Goal: Information Seeking & Learning: Learn about a topic

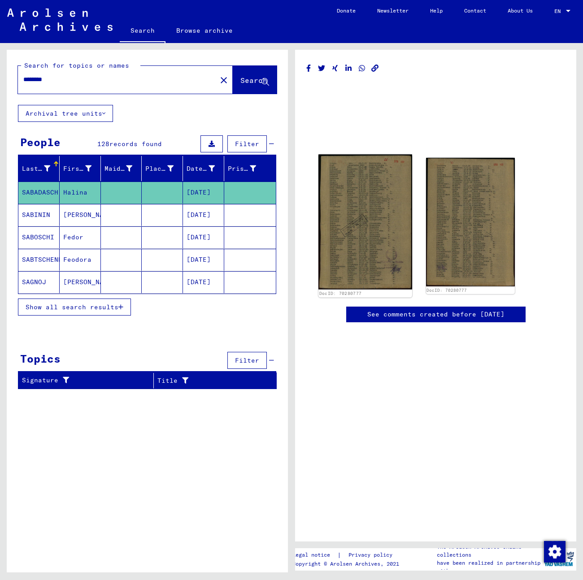
click at [379, 229] on img at bounding box center [364, 222] width 93 height 135
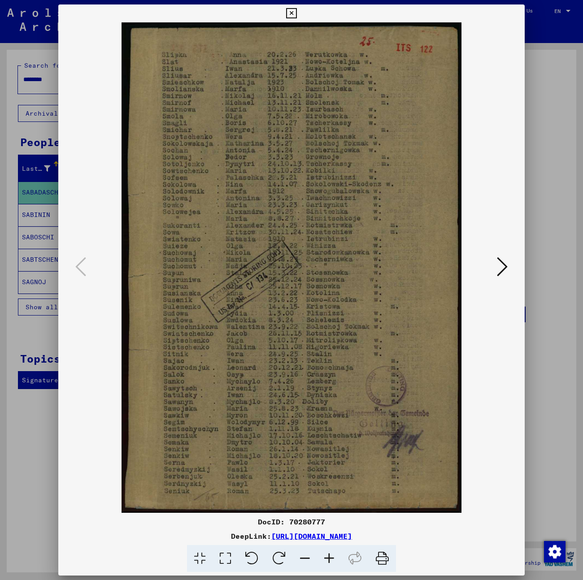
click at [501, 266] on icon at bounding box center [502, 267] width 11 height 22
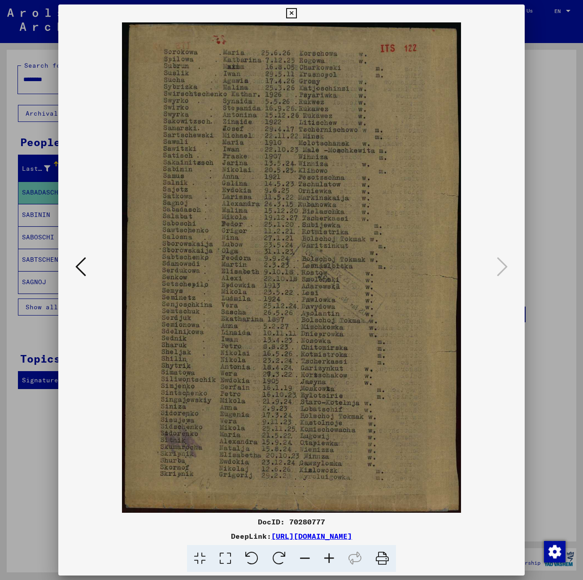
click at [82, 268] on icon at bounding box center [80, 267] width 11 height 22
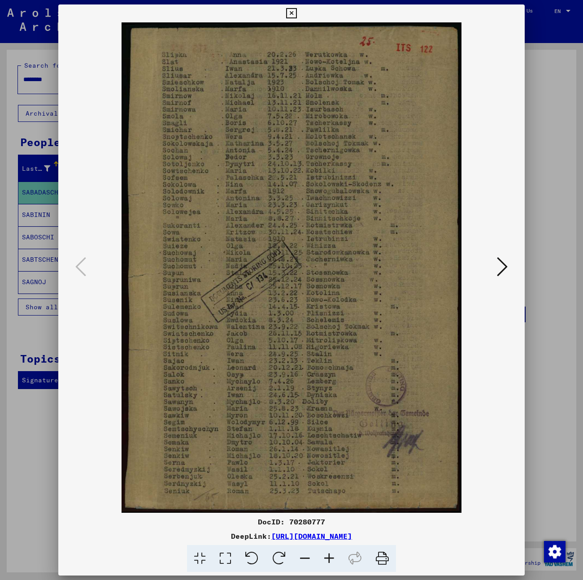
click at [292, 12] on icon at bounding box center [291, 13] width 10 height 11
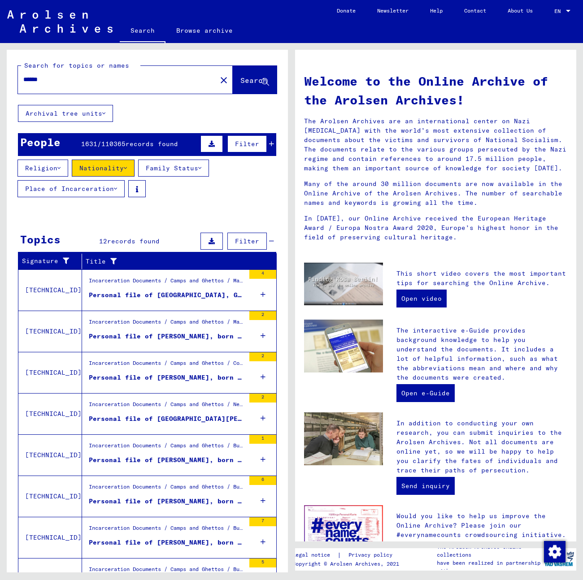
scroll to position [45, 0]
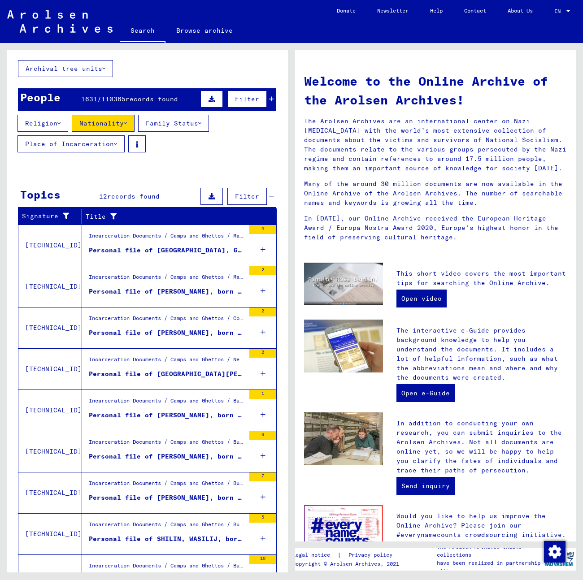
click at [203, 360] on div "Incarceration Documents / Camps and Ghettos / Neuengamme Concentration Camp / I…" at bounding box center [167, 361] width 156 height 13
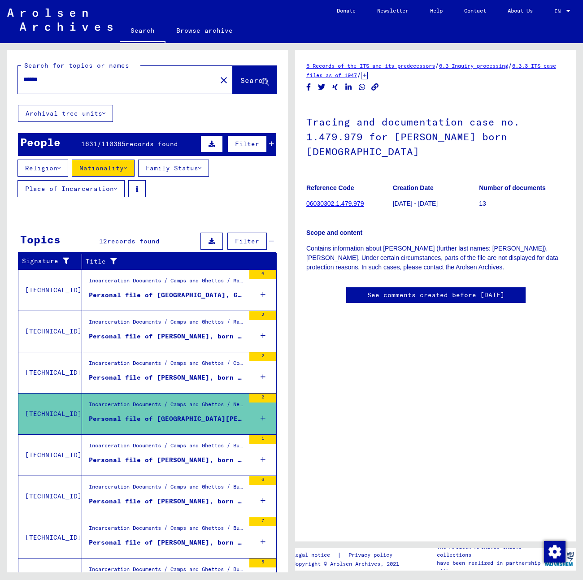
click at [327, 202] on link "06030302.1.479.979" at bounding box center [334, 203] width 57 height 7
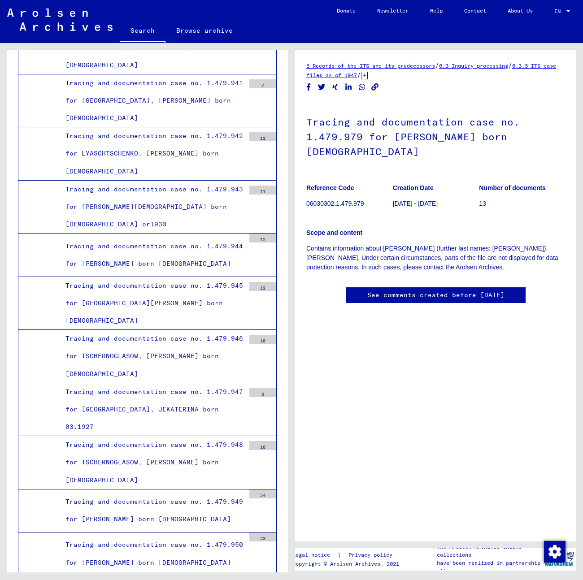
click at [390, 257] on p "Contains information about SCHILIN (further last names: SHILIN), WLADIMIR. Unde…" at bounding box center [435, 258] width 259 height 28
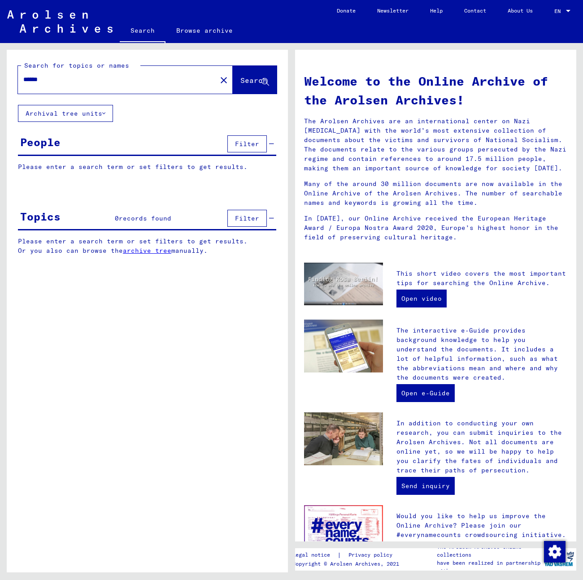
click at [233, 75] on button "Search" at bounding box center [255, 80] width 44 height 28
click at [107, 113] on button "Archival tree units" at bounding box center [65, 113] width 95 height 17
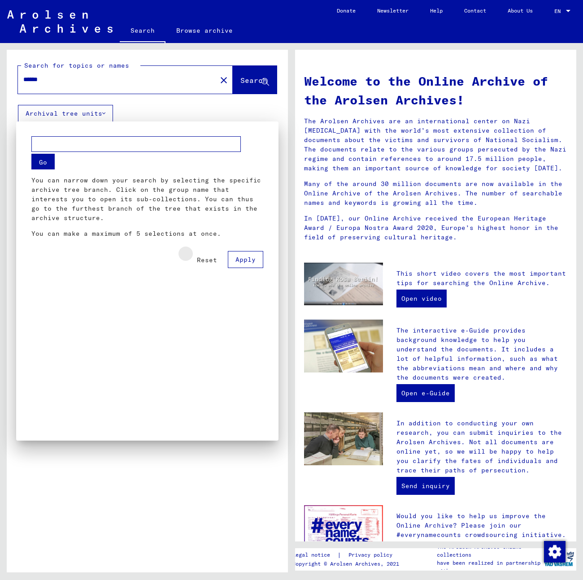
click at [214, 257] on span "Reset" at bounding box center [207, 260] width 20 height 8
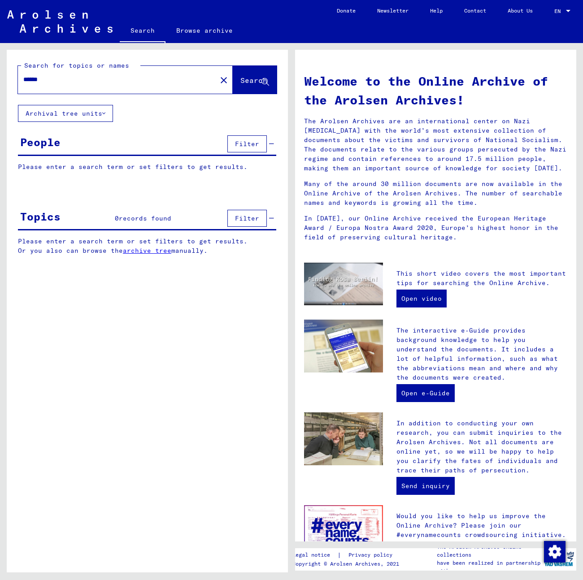
click at [90, 114] on button "Archival tree units" at bounding box center [65, 113] width 95 height 17
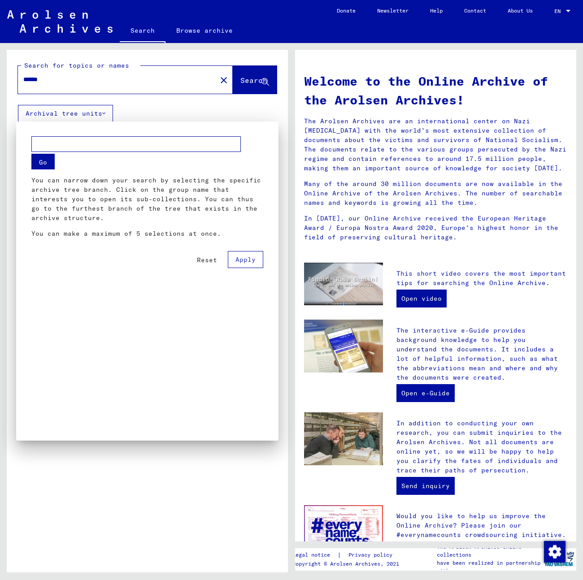
click at [90, 114] on div at bounding box center [291, 290] width 583 height 580
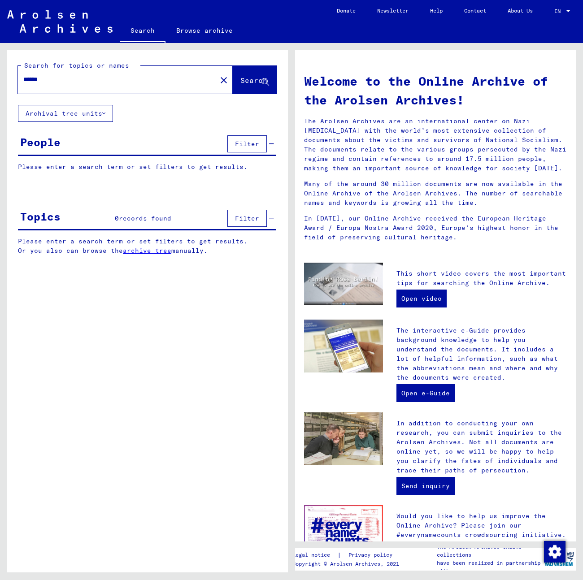
click at [251, 141] on span "Filter" at bounding box center [247, 144] width 24 height 8
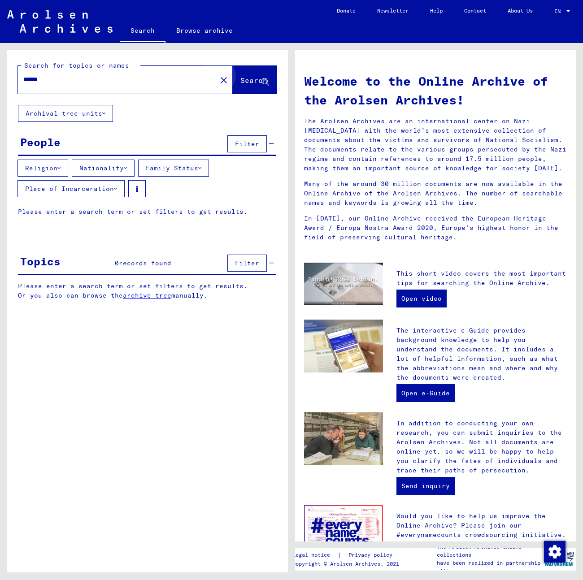
click at [254, 87] on button "Search" at bounding box center [255, 80] width 44 height 28
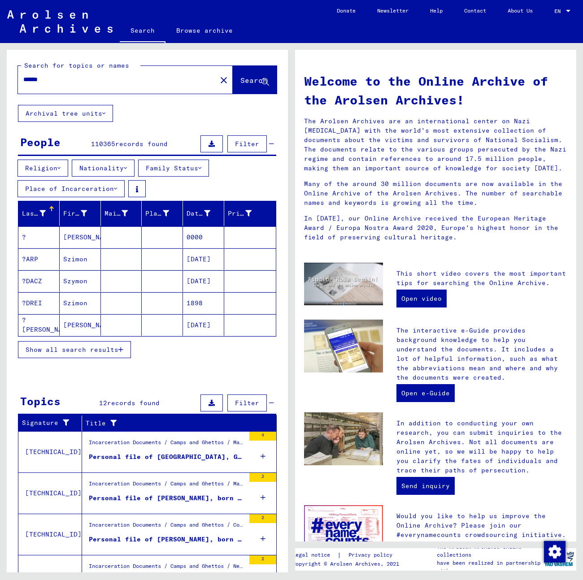
scroll to position [45, 0]
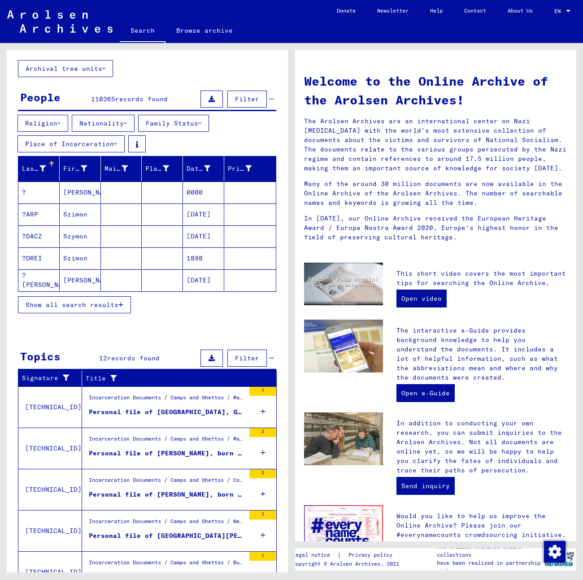
click at [123, 302] on icon "button" at bounding box center [120, 305] width 5 height 6
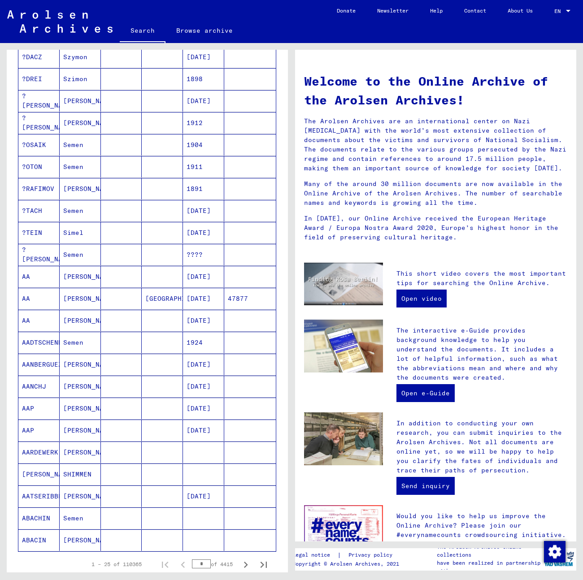
scroll to position [0, 0]
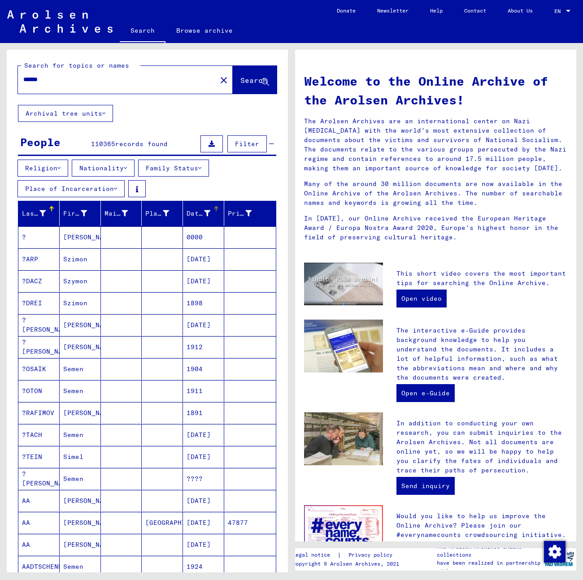
click at [204, 211] on icon at bounding box center [207, 213] width 6 height 6
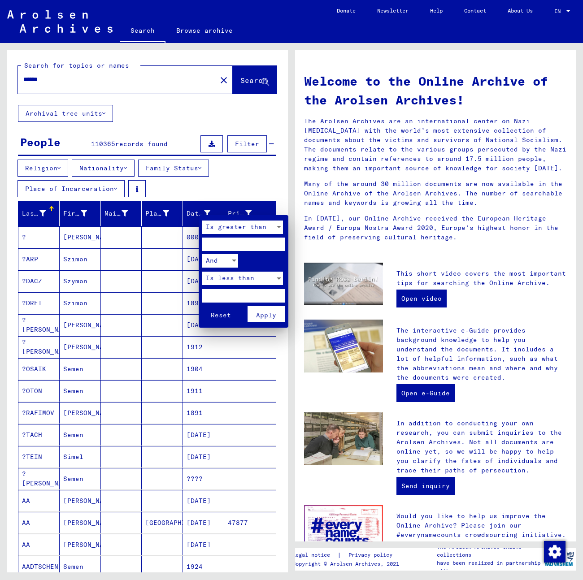
click at [254, 227] on span "Is greater than" at bounding box center [236, 227] width 61 height 8
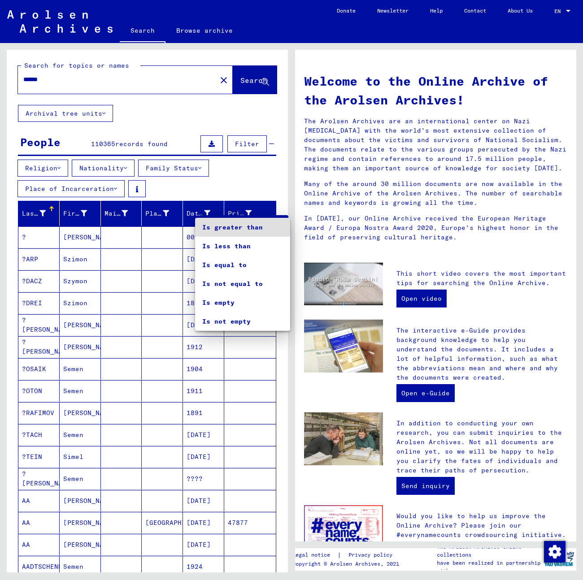
click at [273, 204] on div at bounding box center [291, 290] width 583 height 580
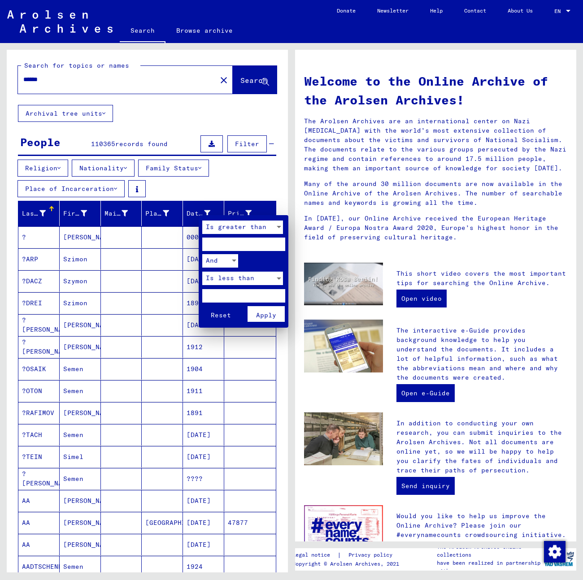
click at [264, 190] on div at bounding box center [291, 290] width 583 height 580
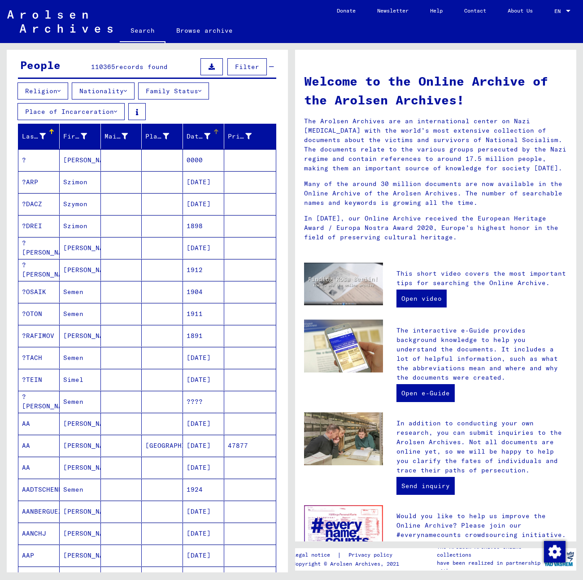
scroll to position [90, 0]
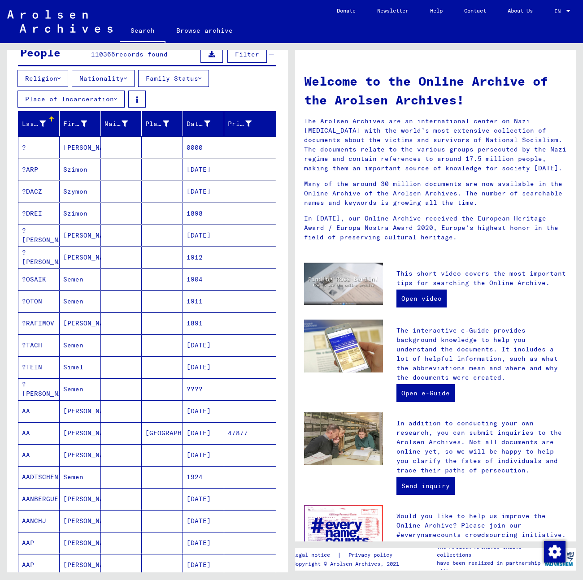
click at [42, 123] on icon at bounding box center [42, 124] width 6 height 6
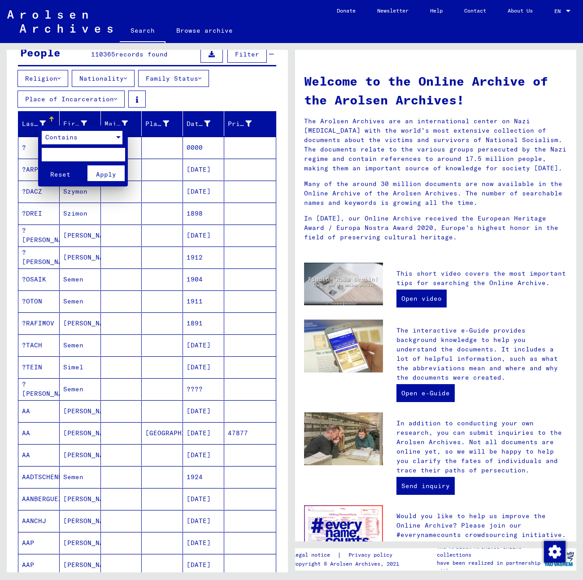
click at [71, 140] on span "Contains" at bounding box center [61, 137] width 32 height 8
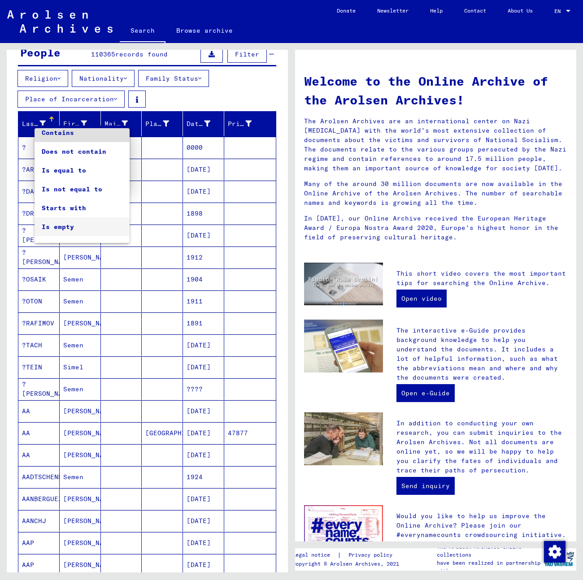
scroll to position [0, 0]
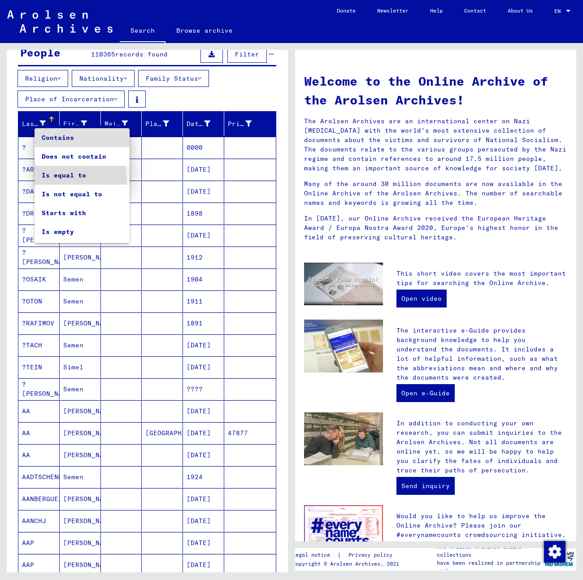
click at [68, 178] on span "Is equal to" at bounding box center [82, 175] width 81 height 19
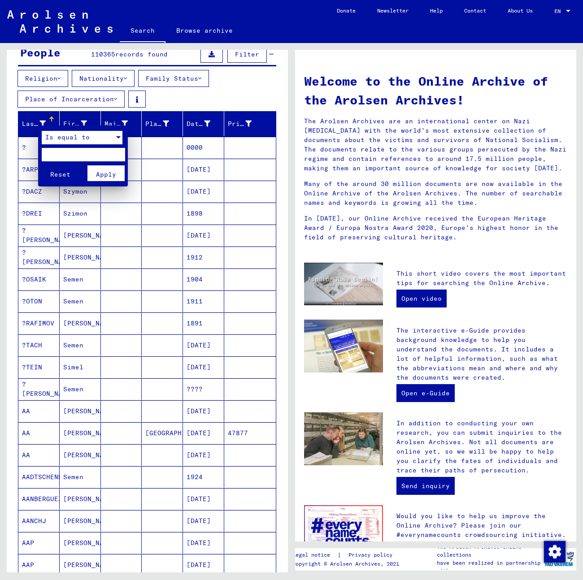
click at [58, 153] on input "text" at bounding box center [83, 154] width 83 height 13
type input "******"
click at [113, 169] on button "Apply" at bounding box center [105, 173] width 37 height 16
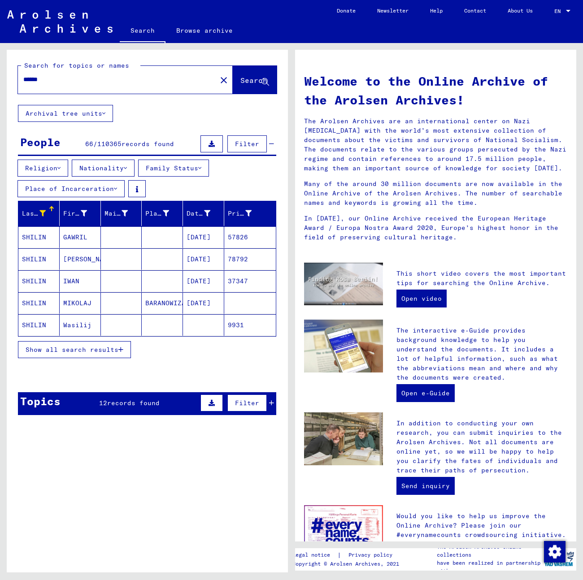
click at [87, 346] on span "Show all search results" at bounding box center [72, 350] width 93 height 8
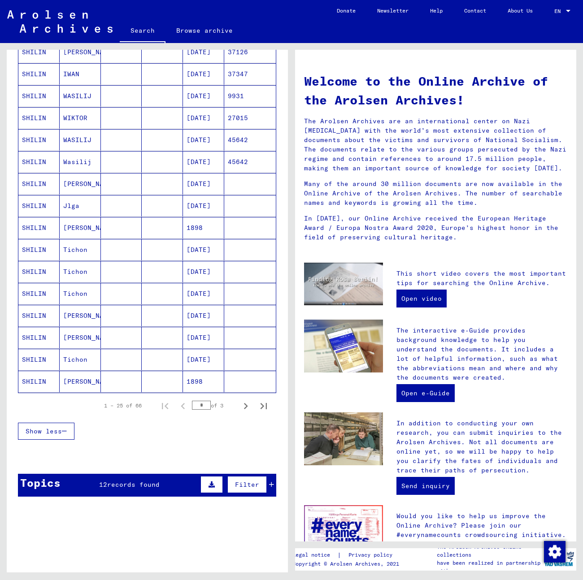
scroll to position [403, 0]
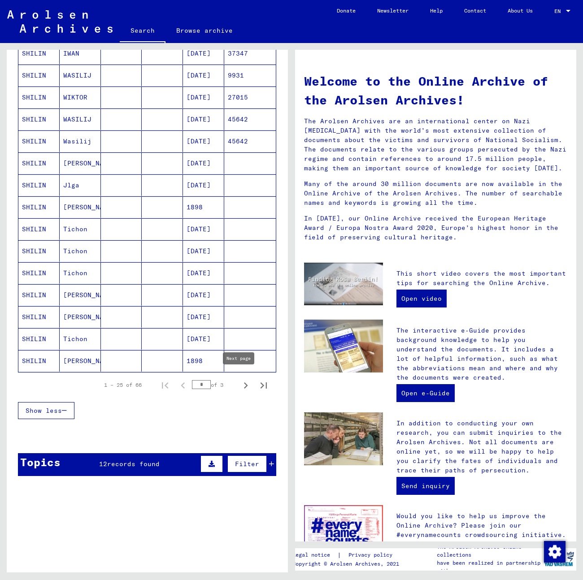
click at [241, 381] on icon "Next page" at bounding box center [245, 385] width 13 height 13
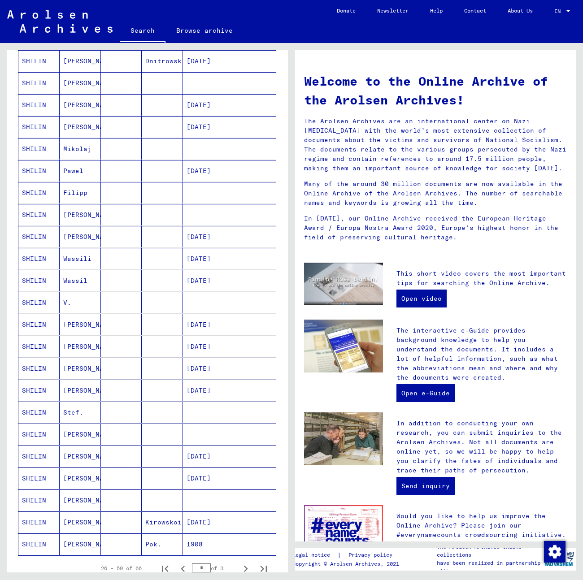
scroll to position [224, 0]
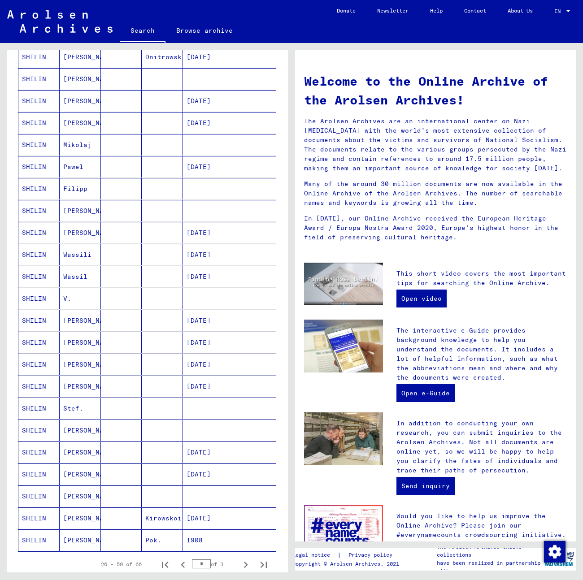
click at [87, 317] on mat-cell "[PERSON_NAME]" at bounding box center [80, 321] width 41 height 22
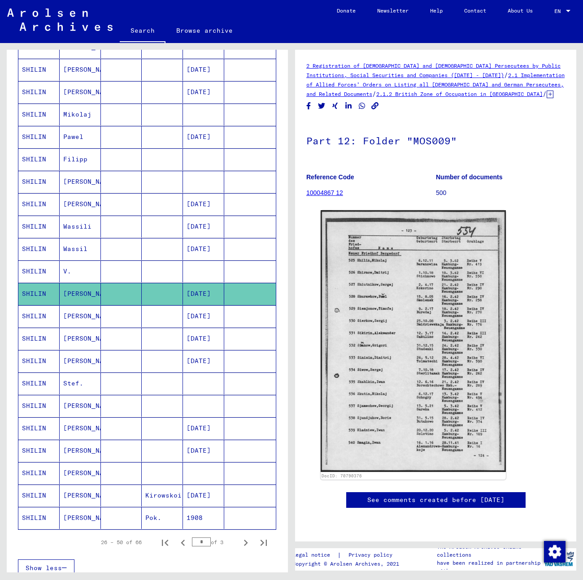
scroll to position [270, 0]
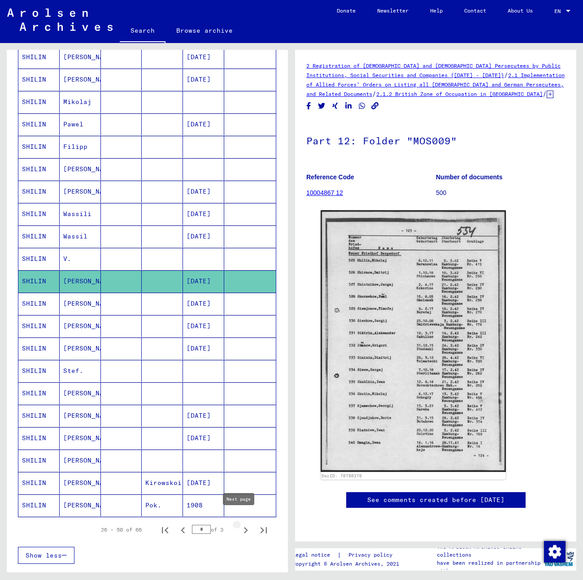
click at [239, 524] on icon "Next page" at bounding box center [245, 530] width 13 height 13
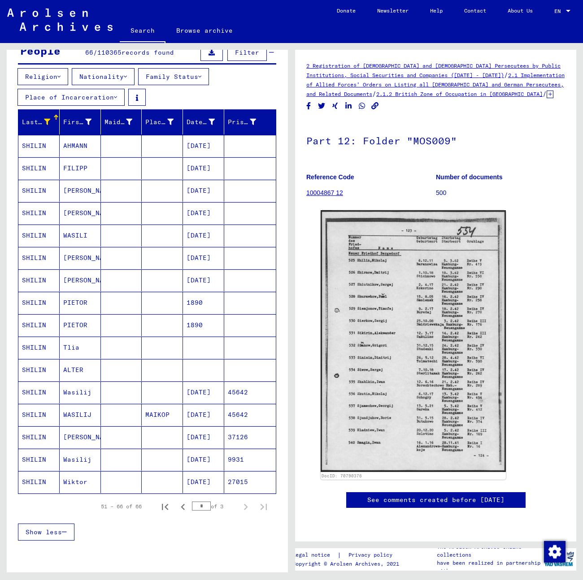
scroll to position [91, 0]
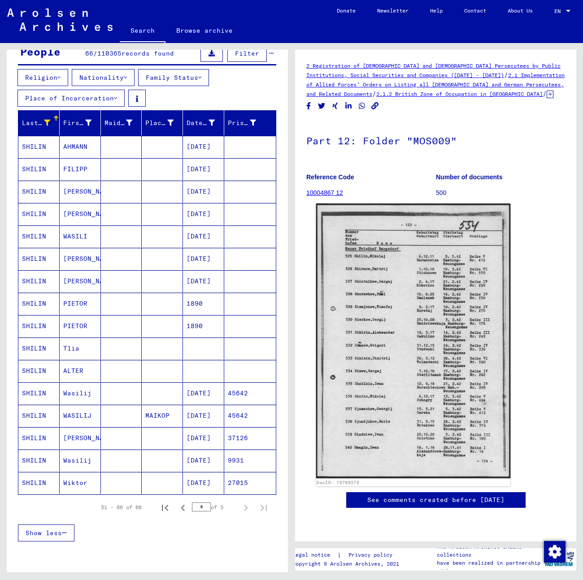
click at [418, 250] on img at bounding box center [413, 340] width 195 height 275
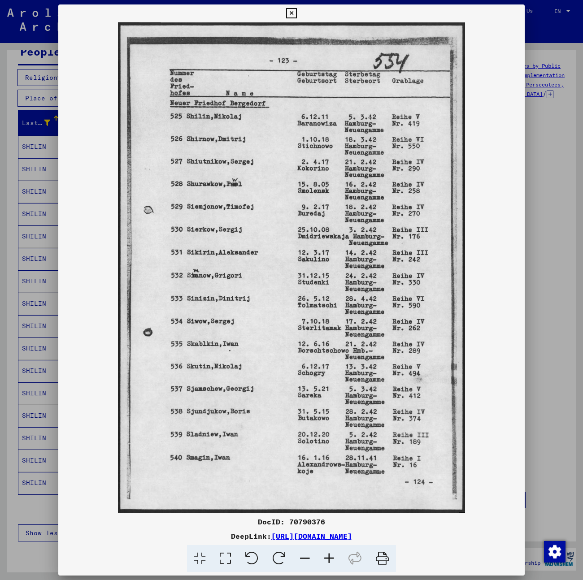
click at [544, 34] on div at bounding box center [291, 290] width 583 height 580
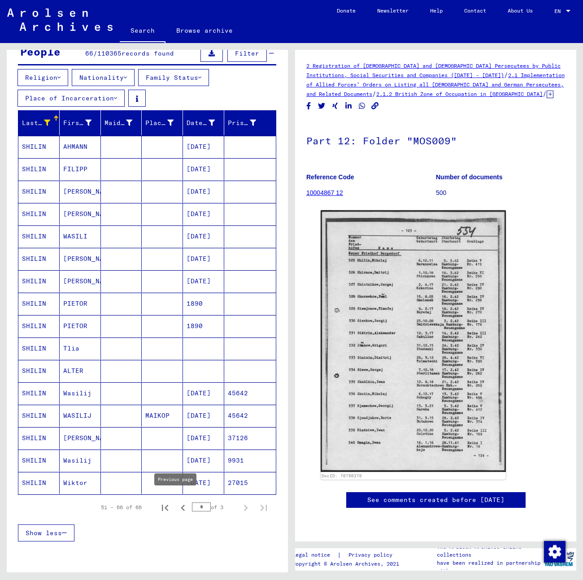
click at [177, 502] on icon "Previous page" at bounding box center [183, 508] width 13 height 13
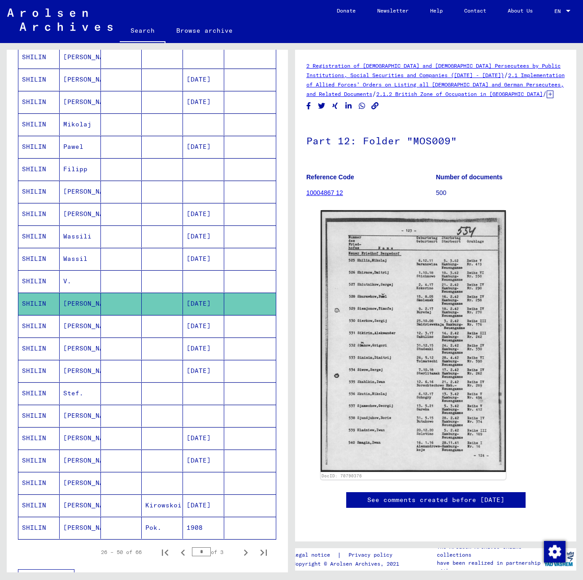
scroll to position [270, 0]
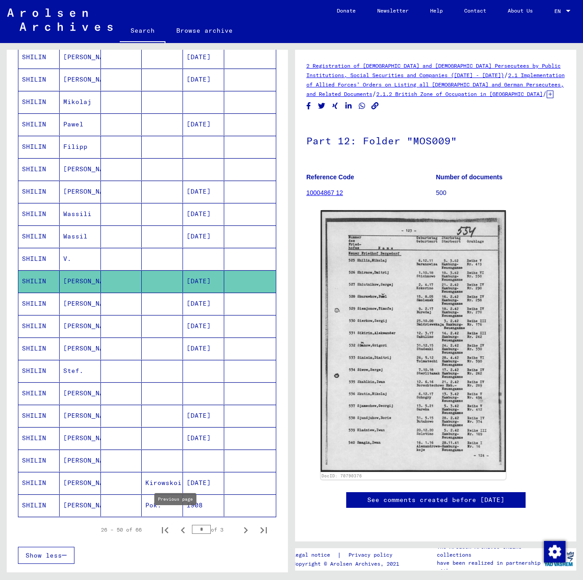
click at [181, 527] on icon "Previous page" at bounding box center [183, 530] width 4 height 6
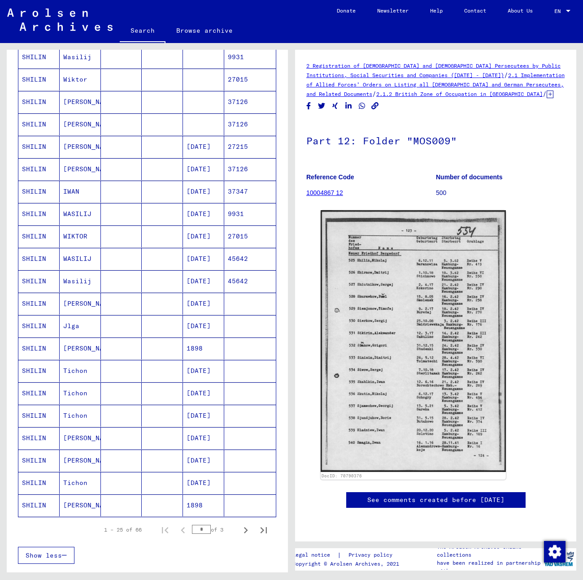
click at [121, 457] on mat-cell at bounding box center [121, 461] width 41 height 22
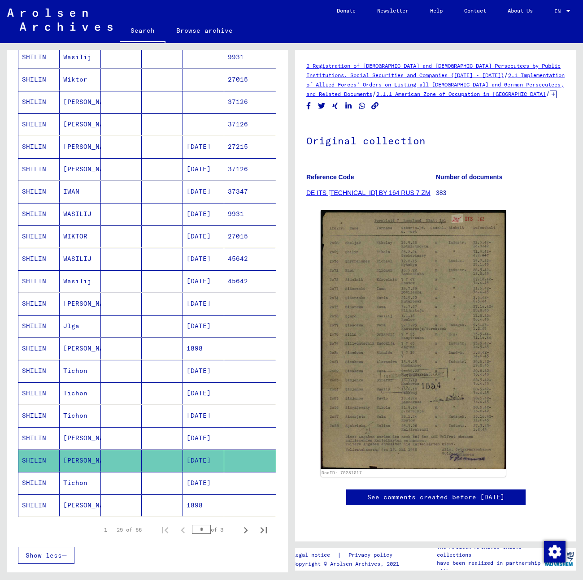
click at [127, 433] on mat-cell at bounding box center [121, 438] width 41 height 22
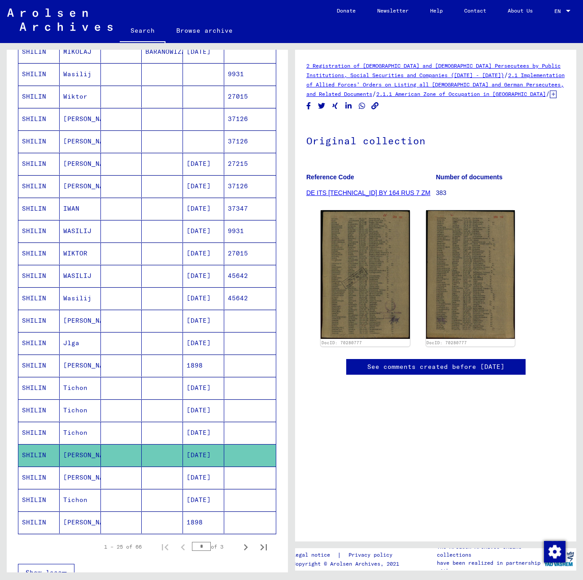
scroll to position [269, 0]
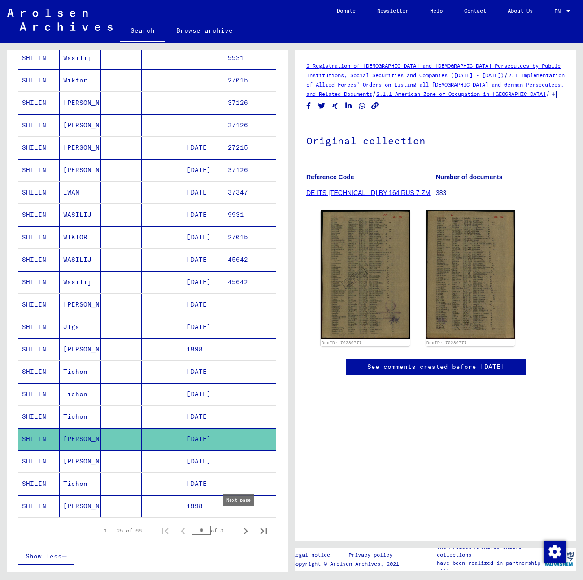
click at [239, 525] on icon "Next page" at bounding box center [245, 531] width 13 height 13
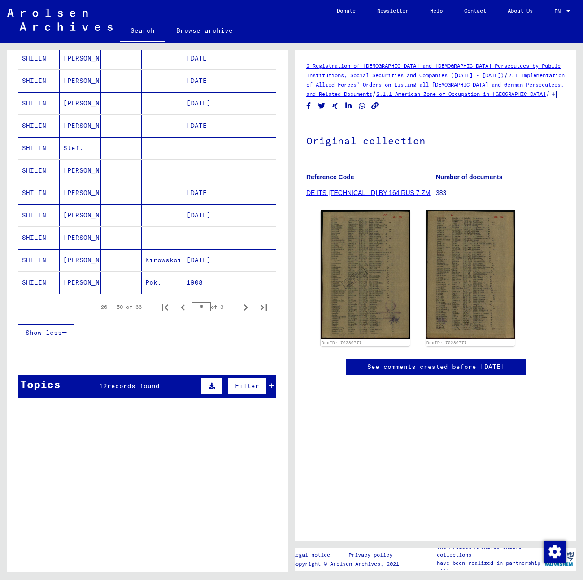
scroll to position [493, 0]
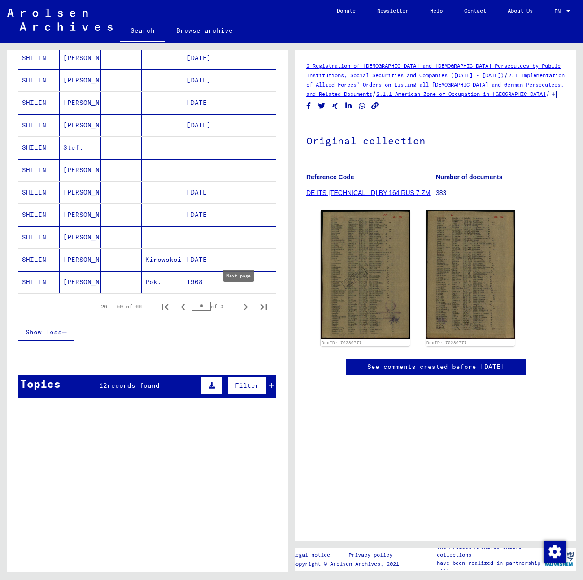
click at [241, 301] on icon "Next page" at bounding box center [245, 307] width 13 height 13
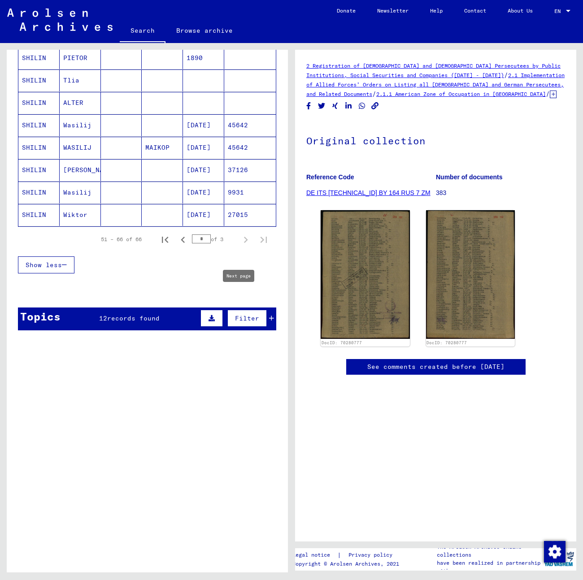
type input "*"
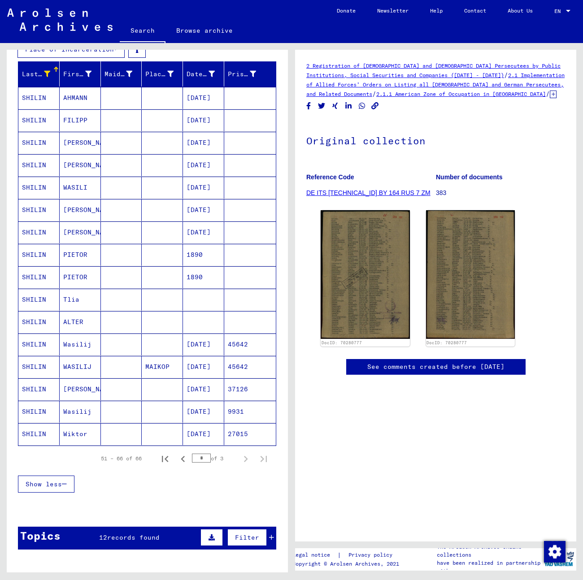
scroll to position [125, 0]
